Goal: Find specific page/section: Find specific page/section

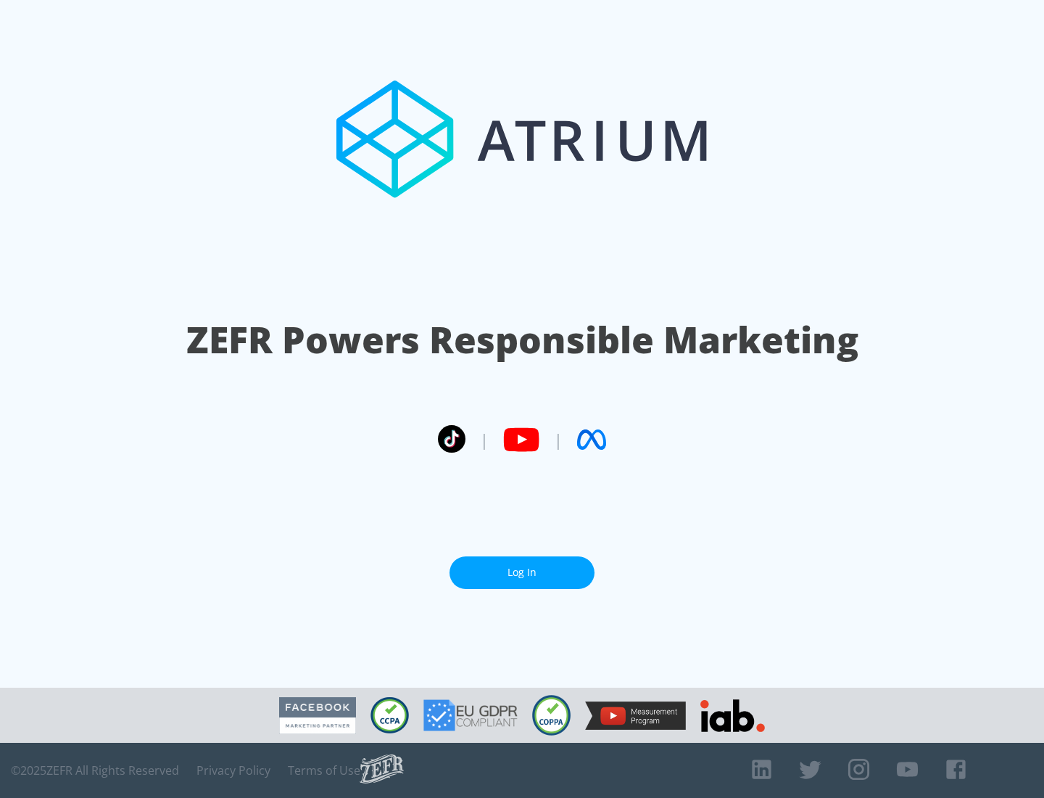
click at [522, 566] on link "Log In" at bounding box center [522, 572] width 145 height 33
